Goal: Information Seeking & Learning: Learn about a topic

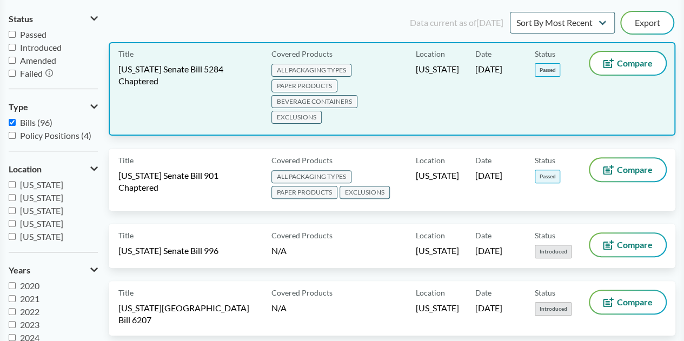
scroll to position [54, 0]
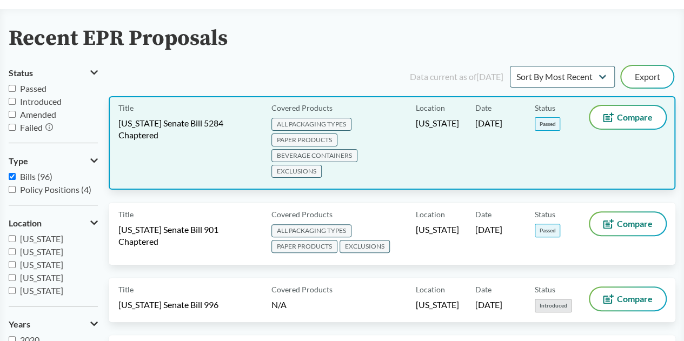
click at [411, 134] on span "ALL PACKAGING TYPES PAPER PRODUCTS BEVERAGE CONTAINERS EXCLUSIONS" at bounding box center [341, 148] width 140 height 63
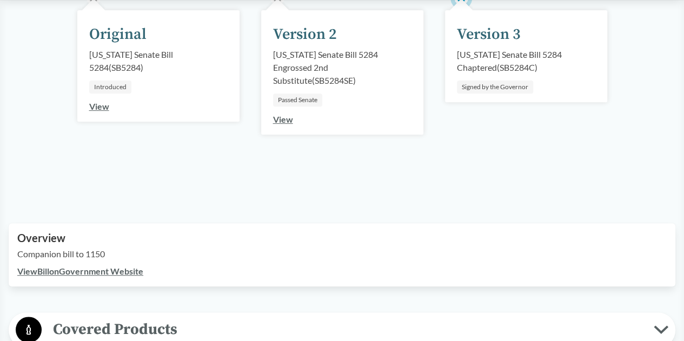
scroll to position [162, 0]
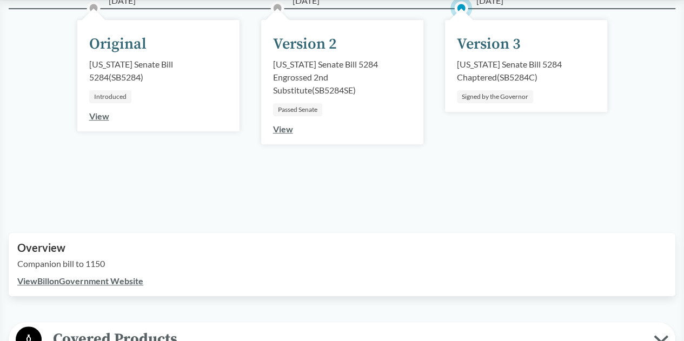
click at [286, 128] on link "View" at bounding box center [283, 129] width 20 height 10
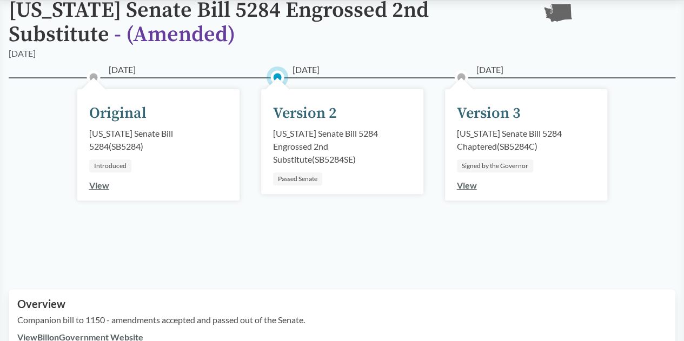
scroll to position [162, 0]
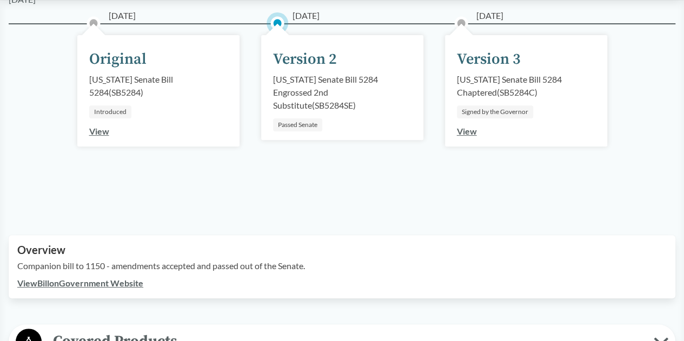
click at [468, 132] on link "View" at bounding box center [467, 131] width 20 height 10
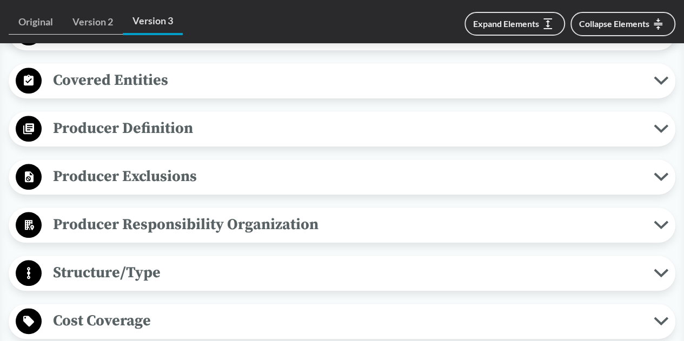
scroll to position [487, 0]
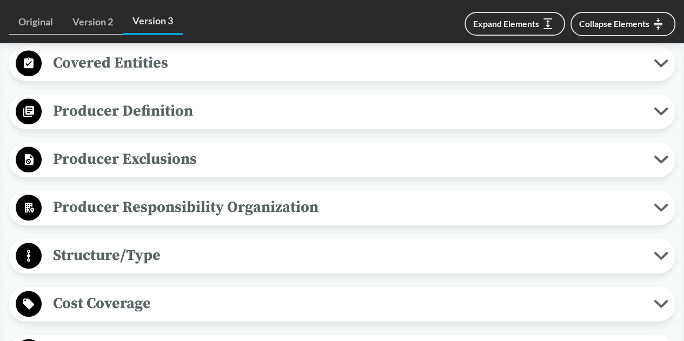
click at [279, 117] on span "Producer Definition" at bounding box center [348, 111] width 612 height 24
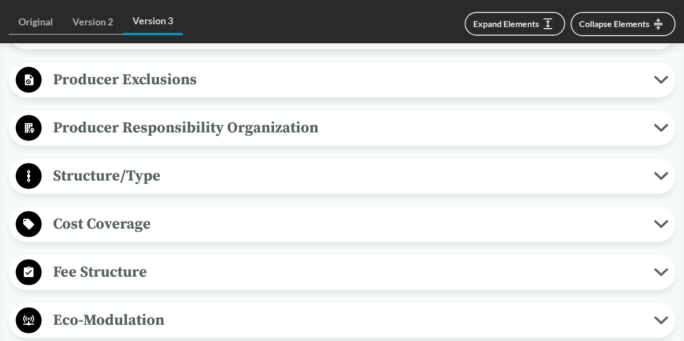
scroll to position [1189, 0]
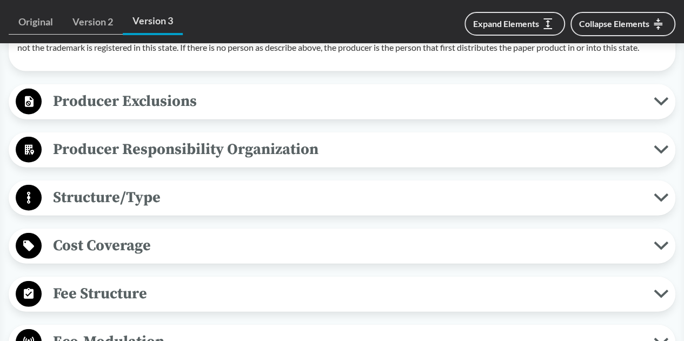
click at [258, 161] on span "Producer Responsibility Organization" at bounding box center [348, 149] width 612 height 24
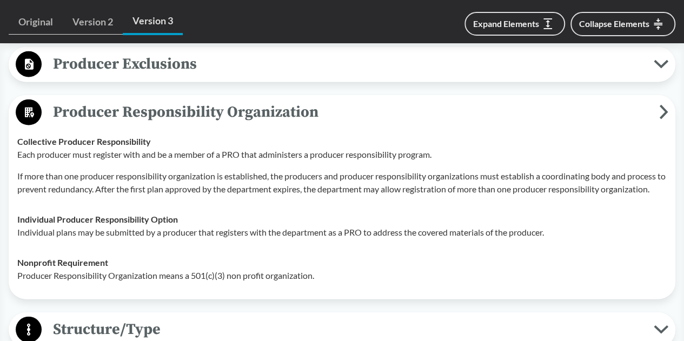
scroll to position [1243, 0]
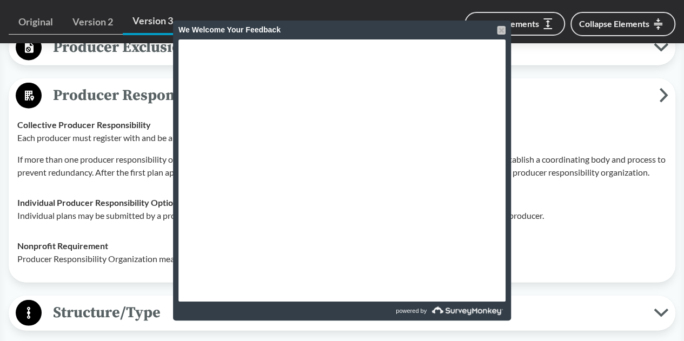
click at [502, 31] on div at bounding box center [501, 30] width 9 height 9
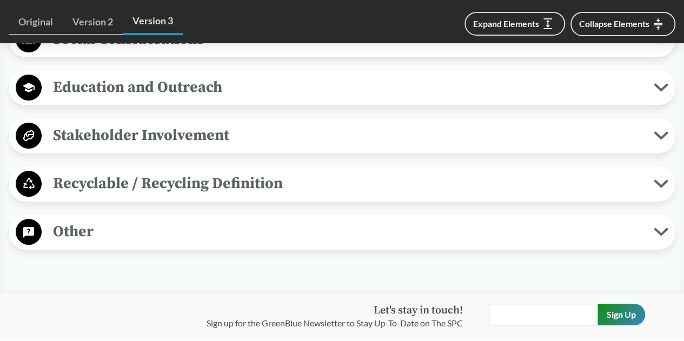
scroll to position [1944, 0]
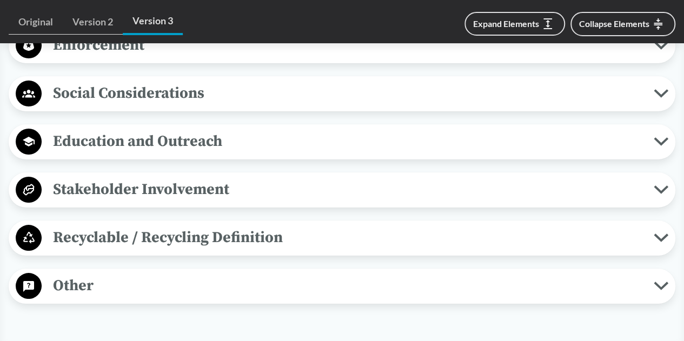
click at [230, 202] on span "Stakeholder Involvement" at bounding box center [348, 189] width 612 height 24
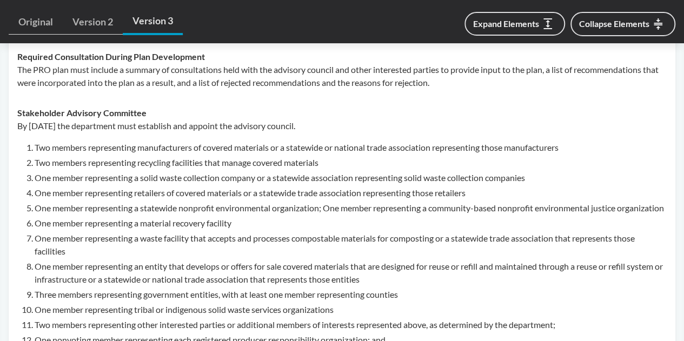
scroll to position [2052, 0]
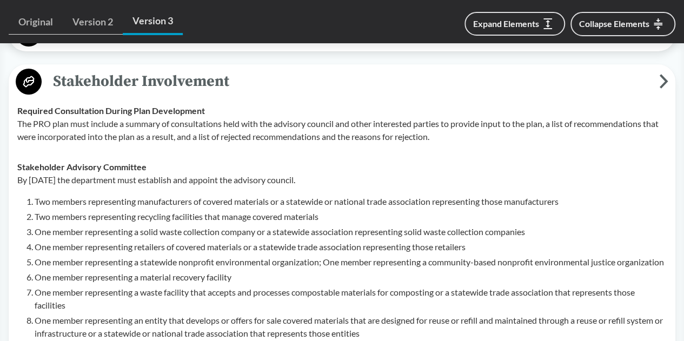
click at [154, 94] on span "Stakeholder Involvement" at bounding box center [350, 81] width 617 height 24
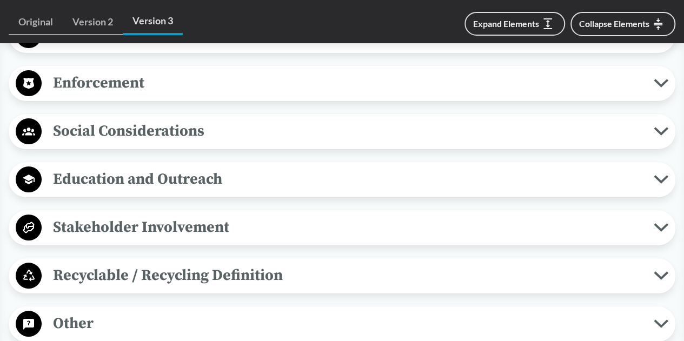
scroll to position [1890, 0]
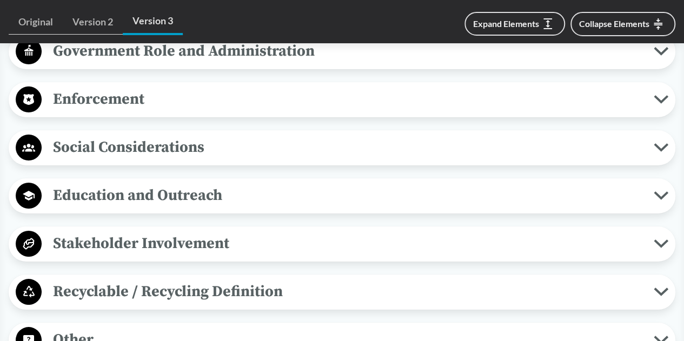
click at [221, 111] on span "Enforcement" at bounding box center [348, 99] width 612 height 24
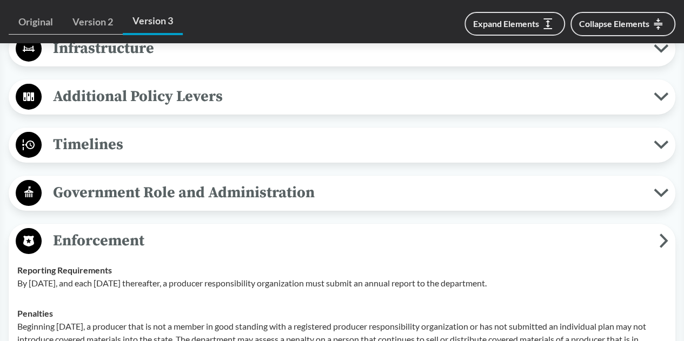
scroll to position [1728, 0]
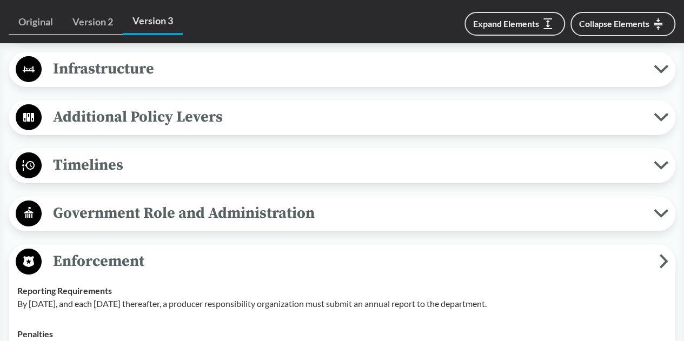
click at [204, 274] on span "Enforcement" at bounding box center [350, 261] width 617 height 24
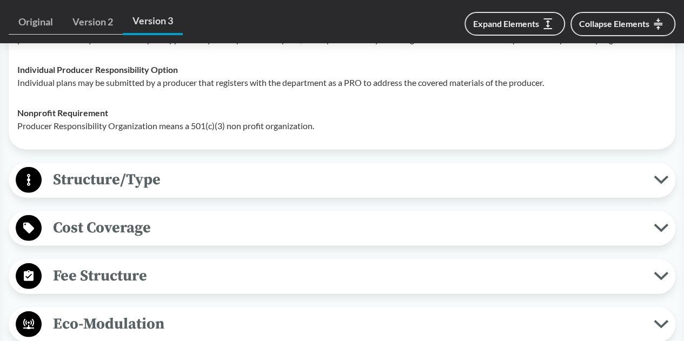
scroll to position [1349, 0]
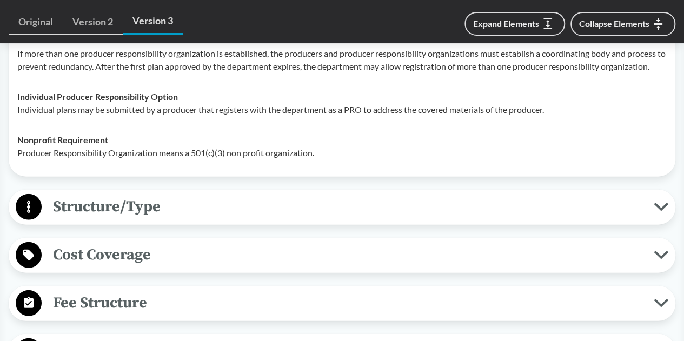
click at [253, 219] on span "Structure/Type" at bounding box center [348, 207] width 612 height 24
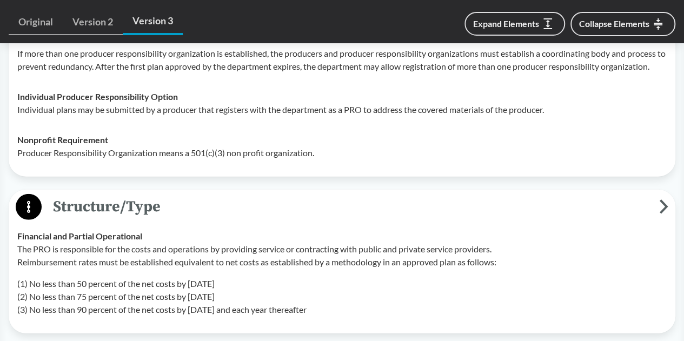
scroll to position [1403, 0]
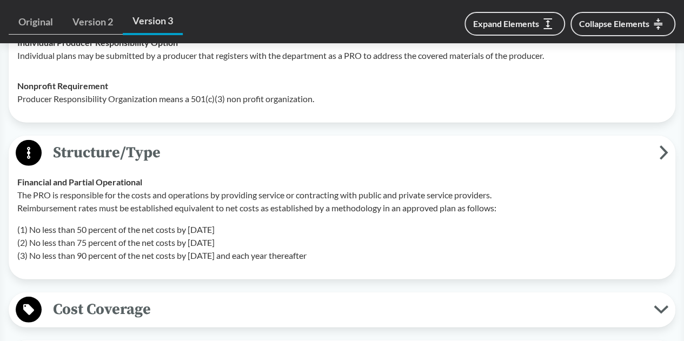
click at [234, 165] on span "Structure/Type" at bounding box center [350, 153] width 617 height 24
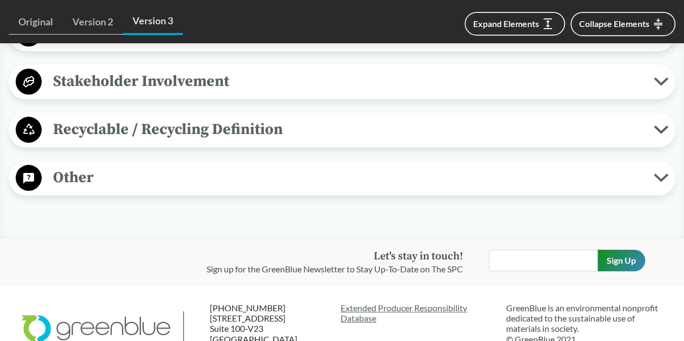
scroll to position [1998, 0]
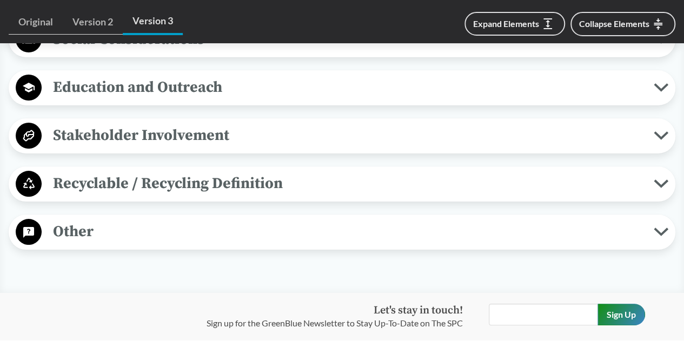
click at [210, 244] on span "Other" at bounding box center [348, 231] width 612 height 24
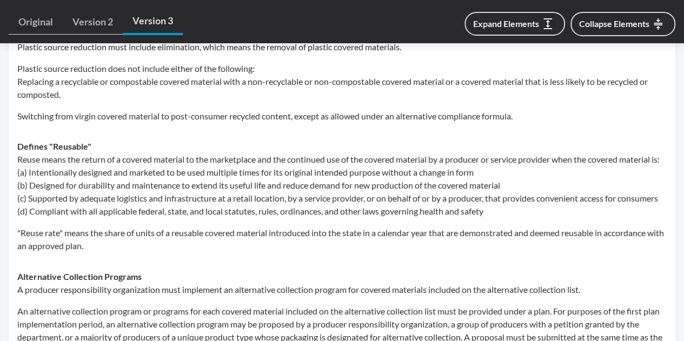
scroll to position [2863, 0]
